Goal: Use online tool/utility: Use online tool/utility

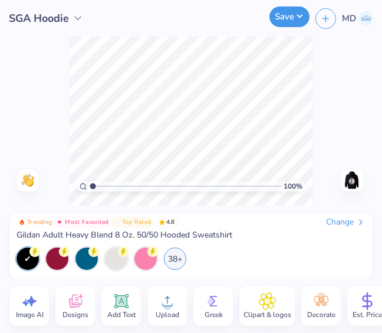
click at [294, 17] on button "Save" at bounding box center [290, 16] width 40 height 21
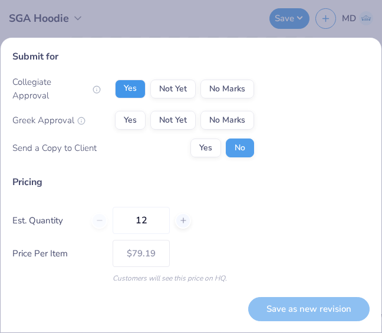
click at [127, 89] on button "Yes" at bounding box center [130, 89] width 31 height 19
click at [217, 122] on button "No Marks" at bounding box center [228, 120] width 54 height 19
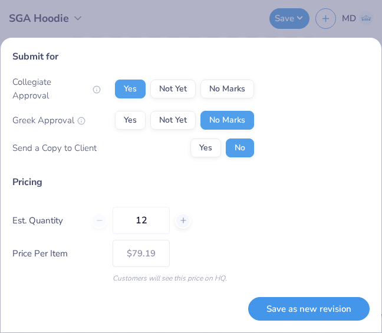
click at [288, 311] on button "Save as new revision" at bounding box center [308, 309] width 121 height 24
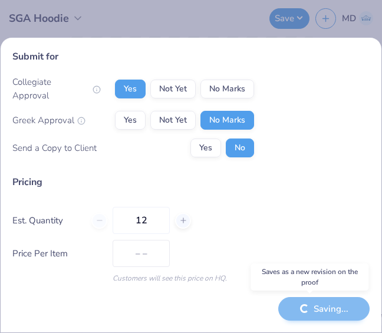
type input "$79.19"
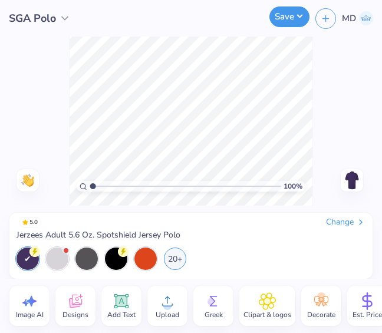
click at [290, 22] on button "Save" at bounding box center [290, 16] width 40 height 21
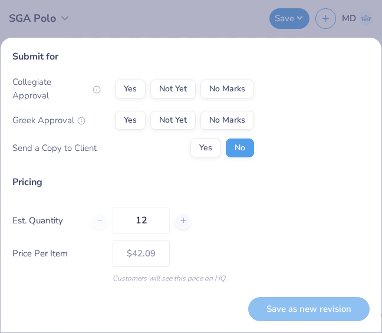
click at [139, 81] on div "Submit for Collegiate Approval Yes Not Yet No Marks Greek Approval Yes Not Yet …" at bounding box center [190, 108] width 357 height 117
click at [137, 89] on button "Yes" at bounding box center [130, 89] width 31 height 19
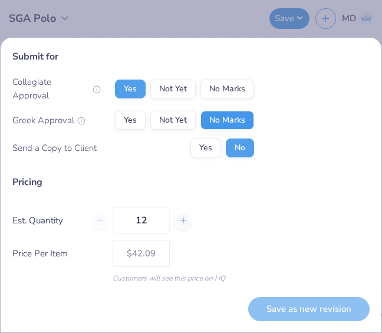
click at [234, 118] on button "No Marks" at bounding box center [228, 120] width 54 height 19
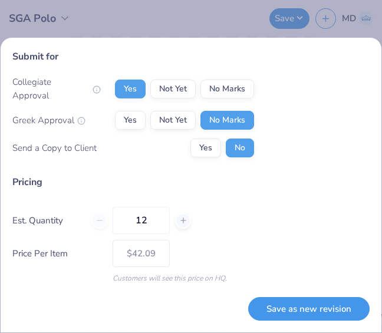
click at [297, 304] on button "Save as new revision" at bounding box center [308, 309] width 121 height 24
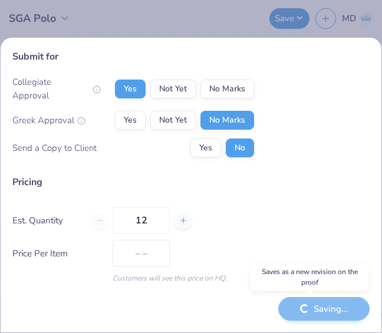
type input "$42.09"
